Goal: Browse casually

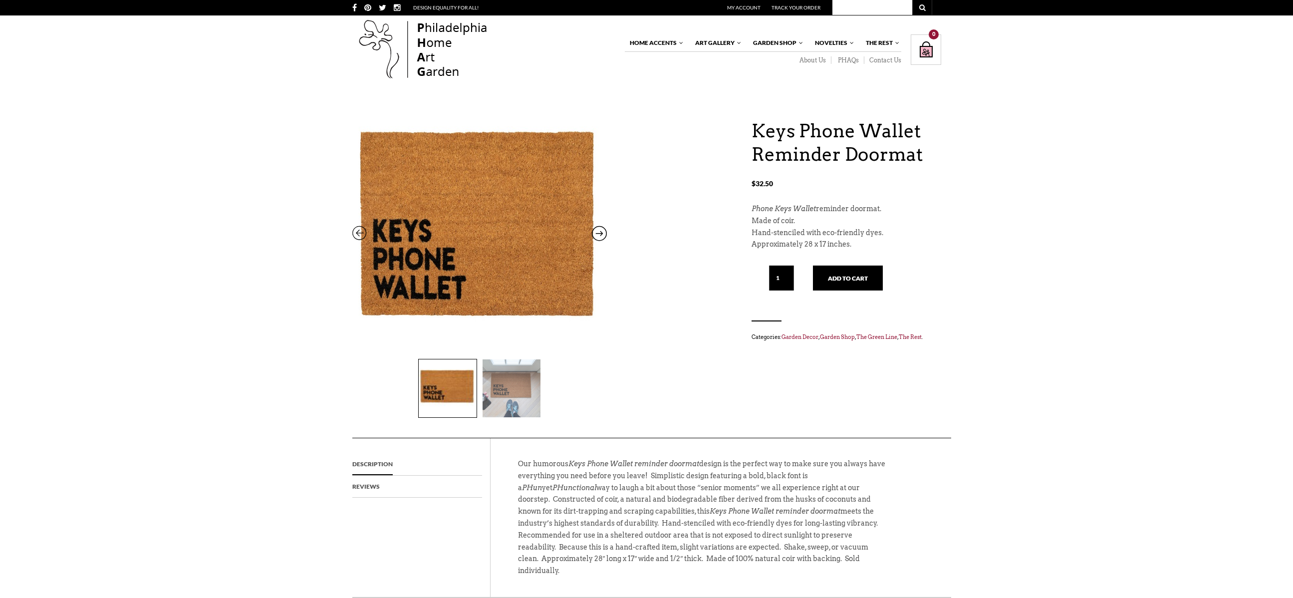
click at [472, 240] on img at bounding box center [479, 234] width 254 height 329
